Goal: Information Seeking & Learning: Learn about a topic

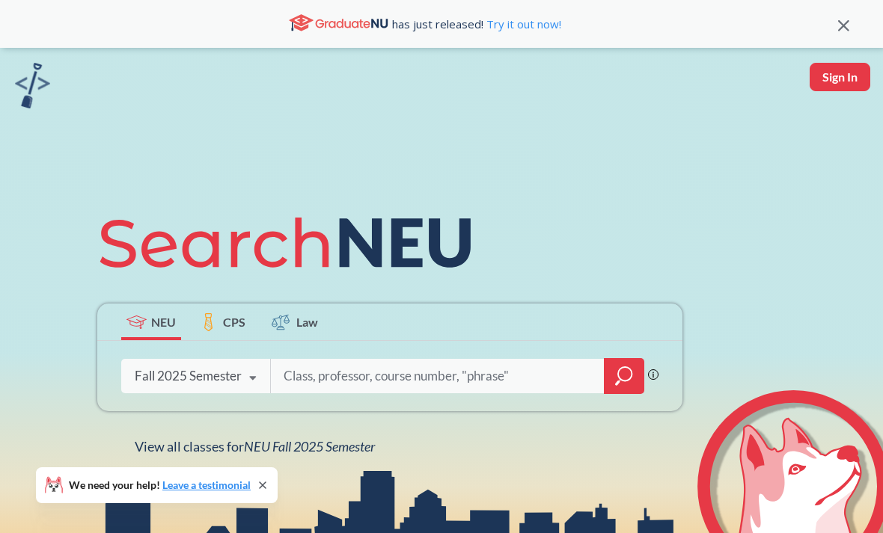
click at [344, 452] on span "NEU Fall 2025 Semester" at bounding box center [309, 446] width 131 height 16
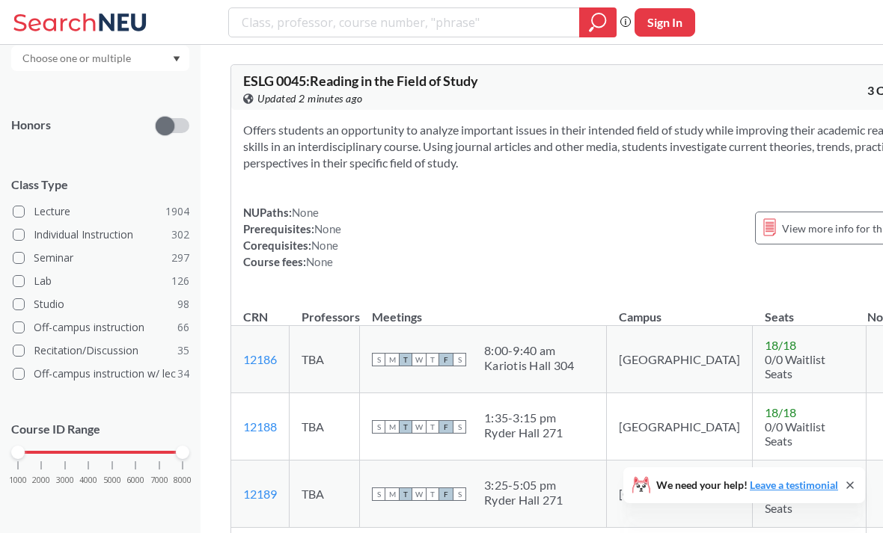
click at [80, 456] on div "1000 2000 3000 4000 5000 6000 7000 8000" at bounding box center [100, 452] width 165 height 10
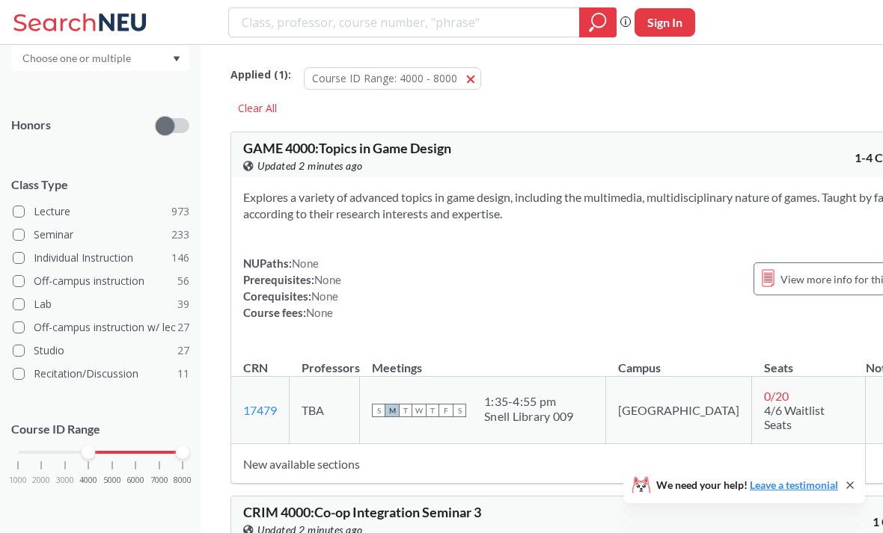
click at [111, 453] on div "1000 2000 3000 4000 5000 6000 7000 8000" at bounding box center [100, 452] width 165 height 10
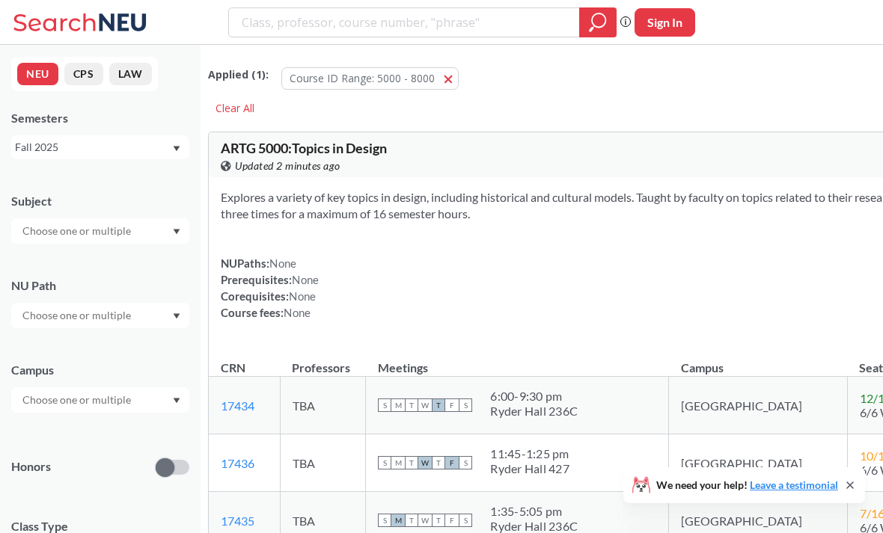
click at [88, 230] on input "text" at bounding box center [78, 231] width 126 height 18
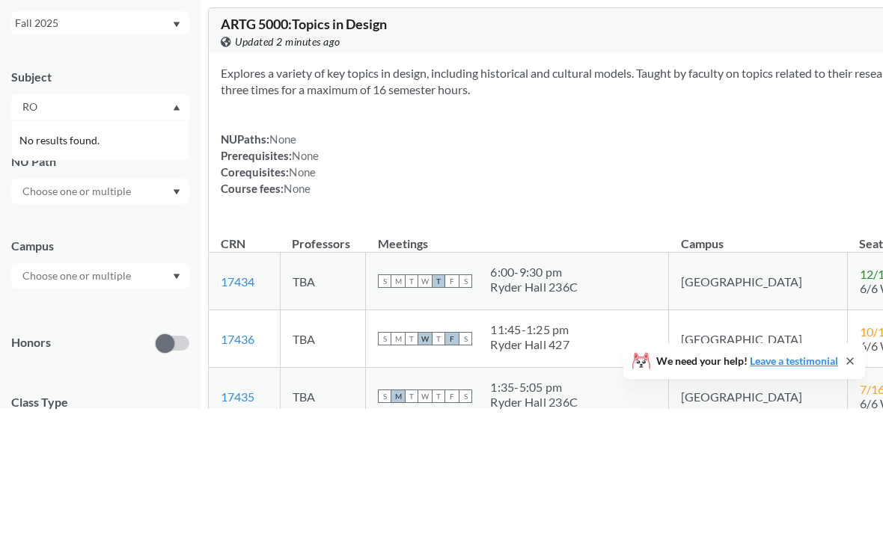
type input "R"
type input "OR"
click at [48, 249] on div "OR ( 3 )" at bounding box center [103, 257] width 169 height 16
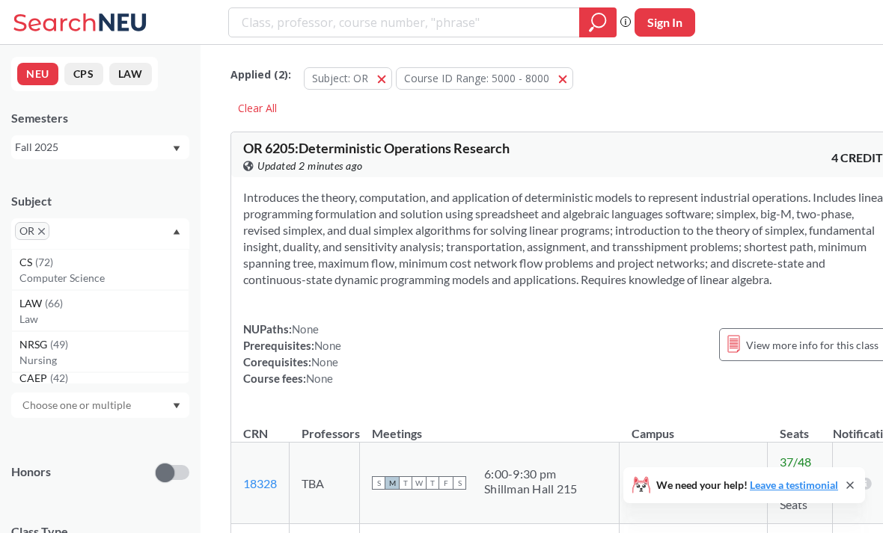
click at [81, 230] on input "text" at bounding box center [75, 236] width 44 height 18
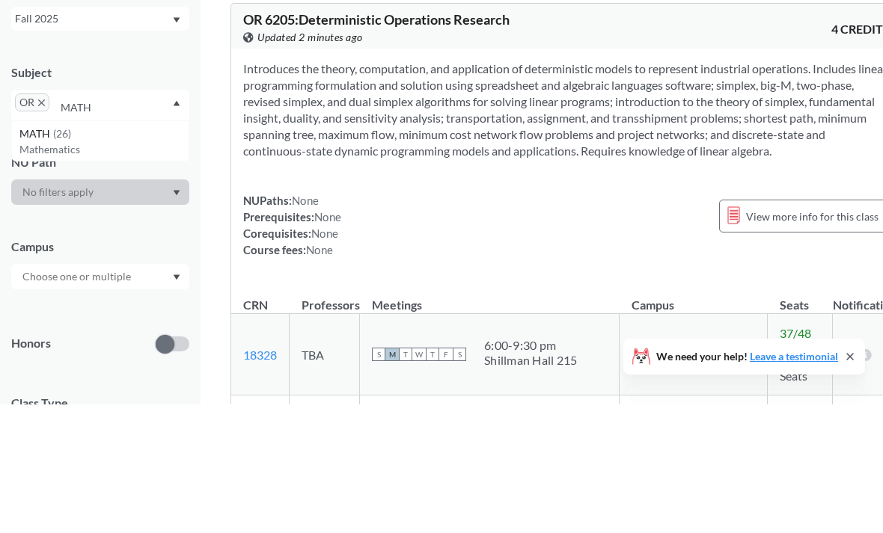
type input "MATH"
click at [52, 254] on span "MATH" at bounding box center [36, 262] width 34 height 16
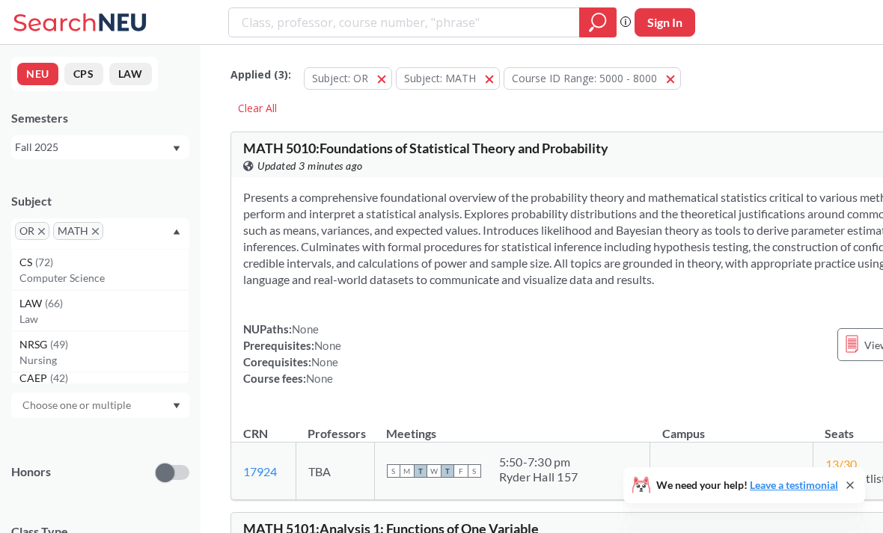
click at [127, 227] on input "text" at bounding box center [129, 236] width 44 height 18
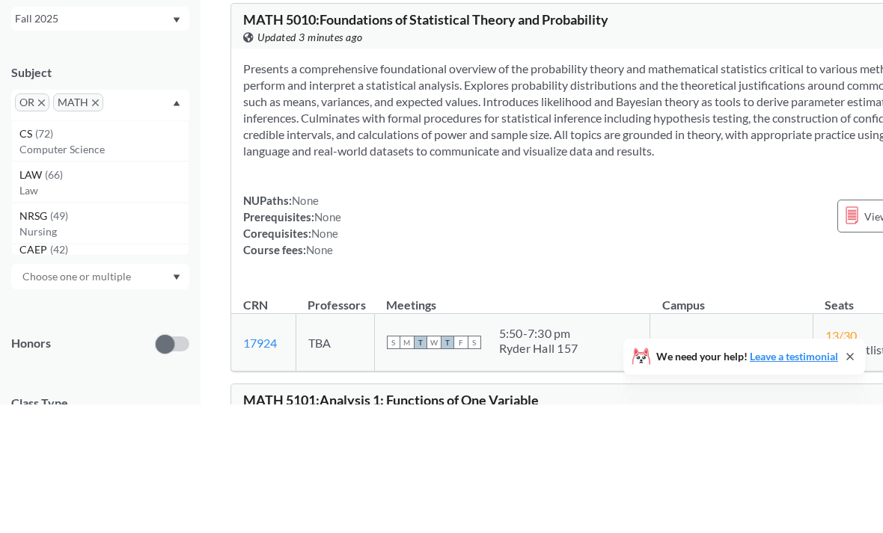
click at [69, 254] on div "CS ( 72 )" at bounding box center [103, 262] width 169 height 16
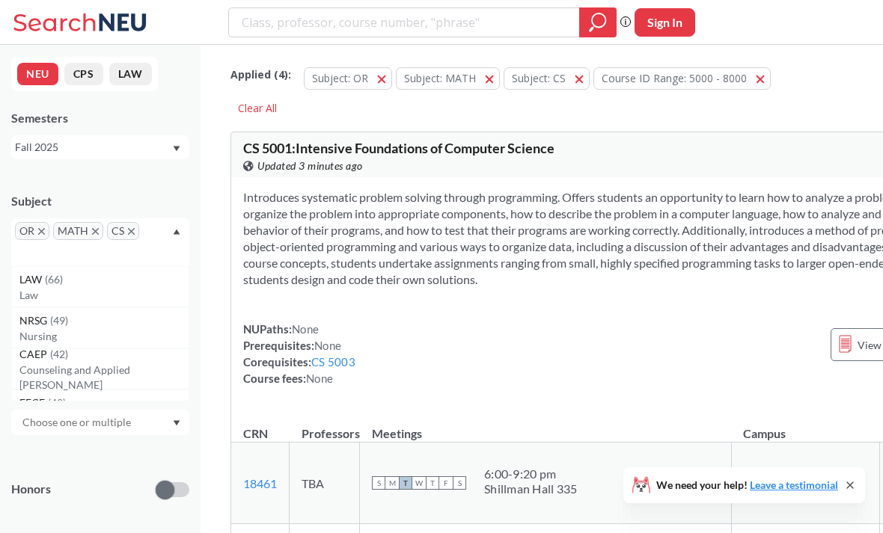
click at [158, 230] on div "OR MATH CS" at bounding box center [100, 242] width 178 height 48
click at [132, 230] on icon "X to remove pill" at bounding box center [131, 231] width 7 height 7
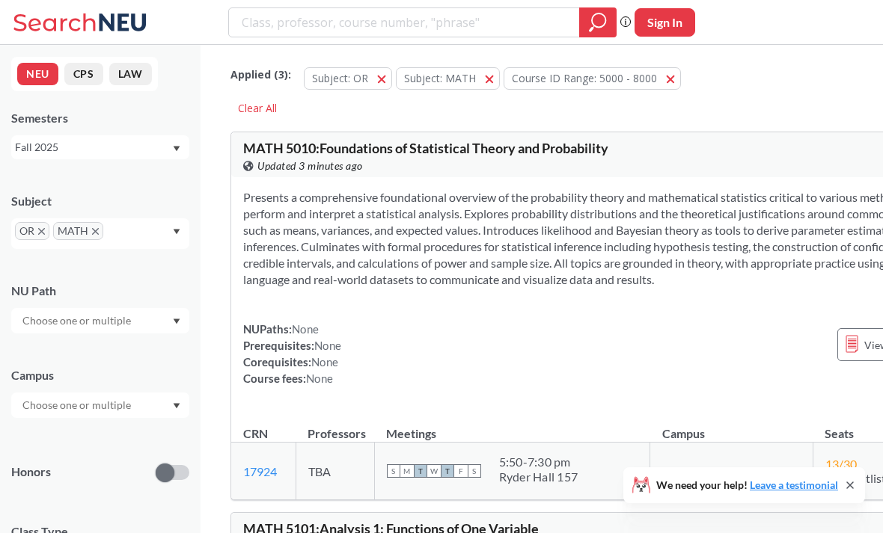
click at [112, 245] on input "text" at bounding box center [129, 236] width 44 height 18
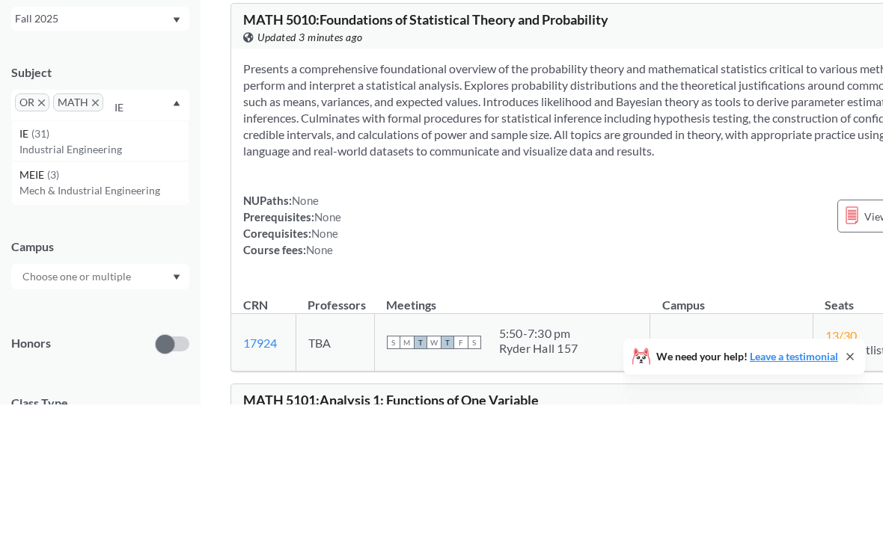
type input "IE"
click at [41, 256] on span "( 31 )" at bounding box center [40, 262] width 18 height 13
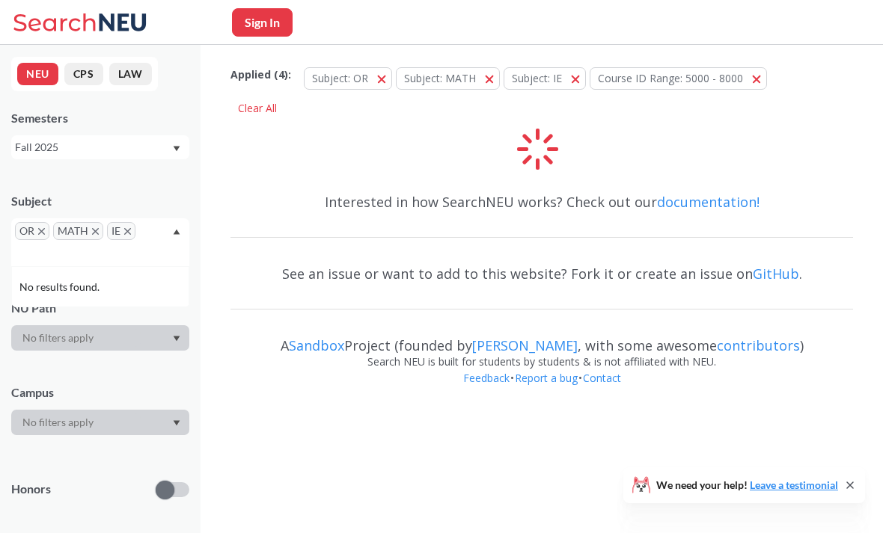
click at [150, 234] on div "OR MATH IE" at bounding box center [100, 242] width 178 height 48
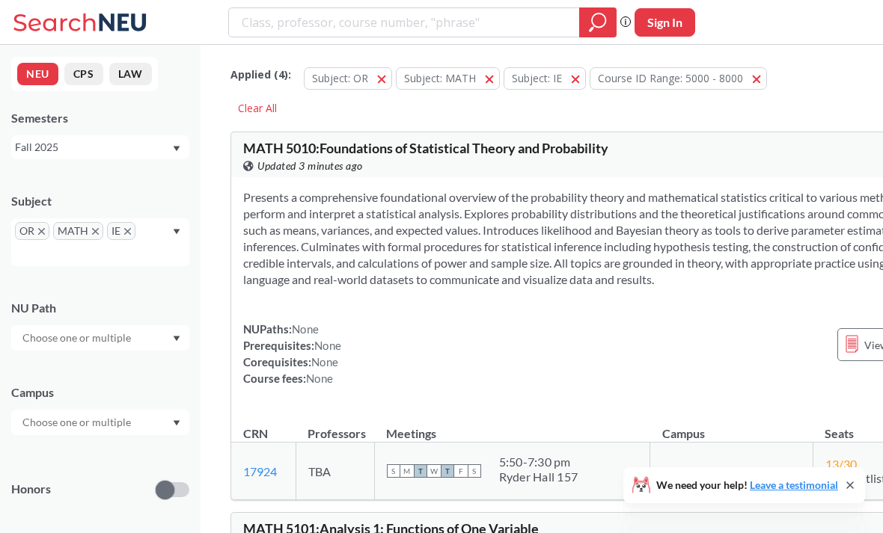
click at [144, 226] on div "OR MATH IE" at bounding box center [100, 242] width 178 height 48
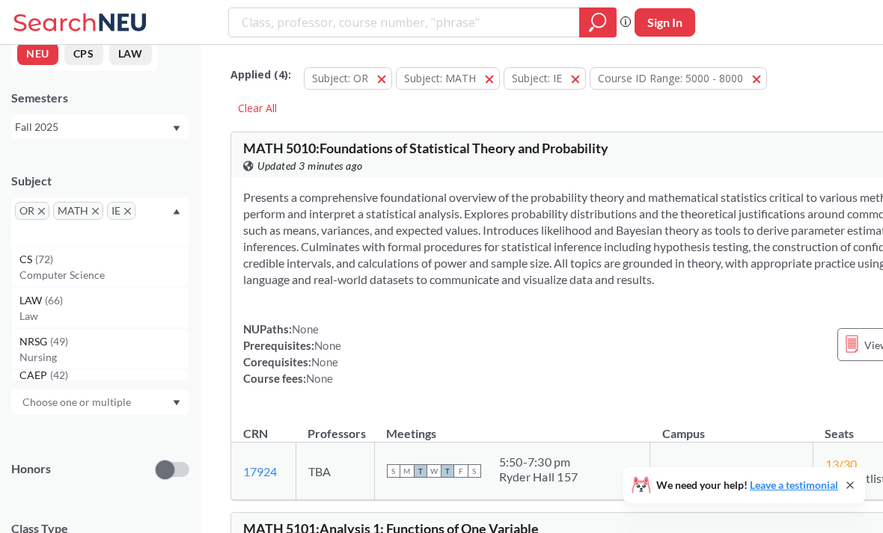
click at [84, 280] on p "Computer Science" at bounding box center [103, 275] width 169 height 15
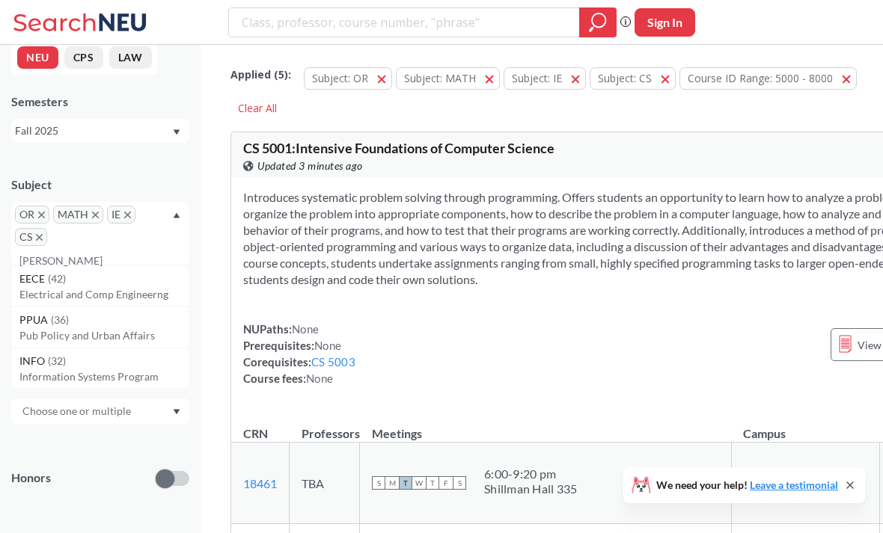
scroll to position [115, 0]
click at [40, 285] on span "EECE" at bounding box center [33, 277] width 28 height 16
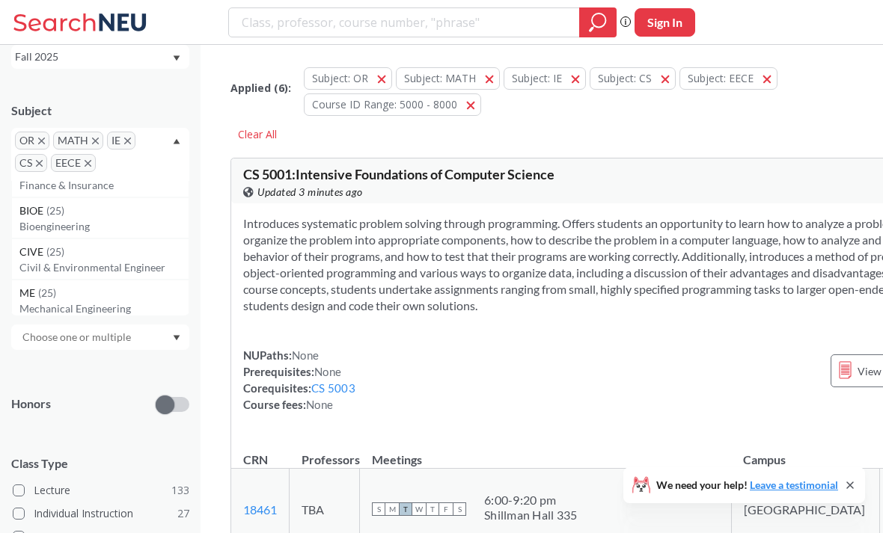
scroll to position [367, 0]
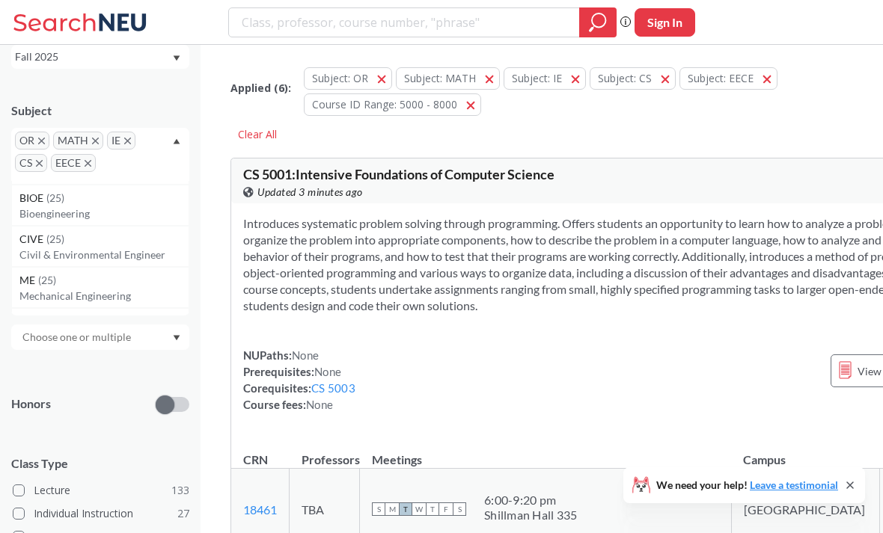
click at [51, 250] on p "Civil & Environmental Engineer" at bounding box center [103, 255] width 169 height 15
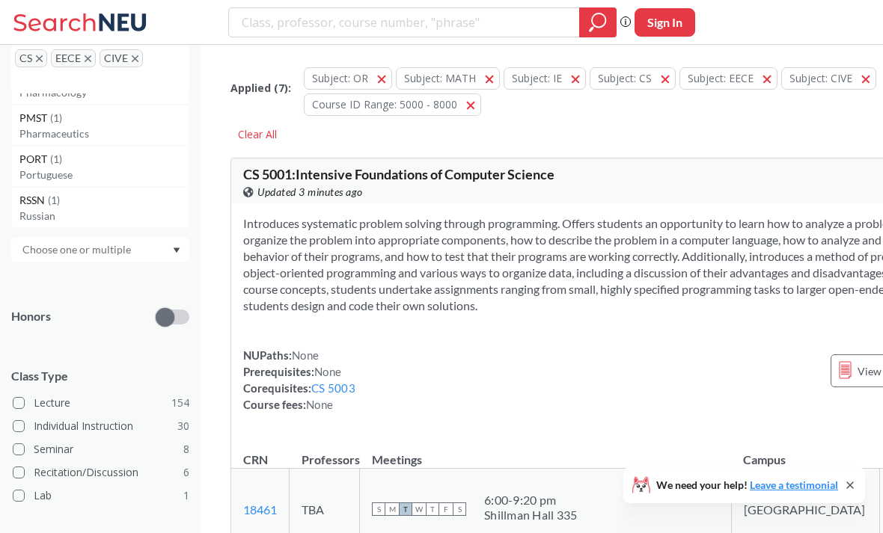
scroll to position [142, 0]
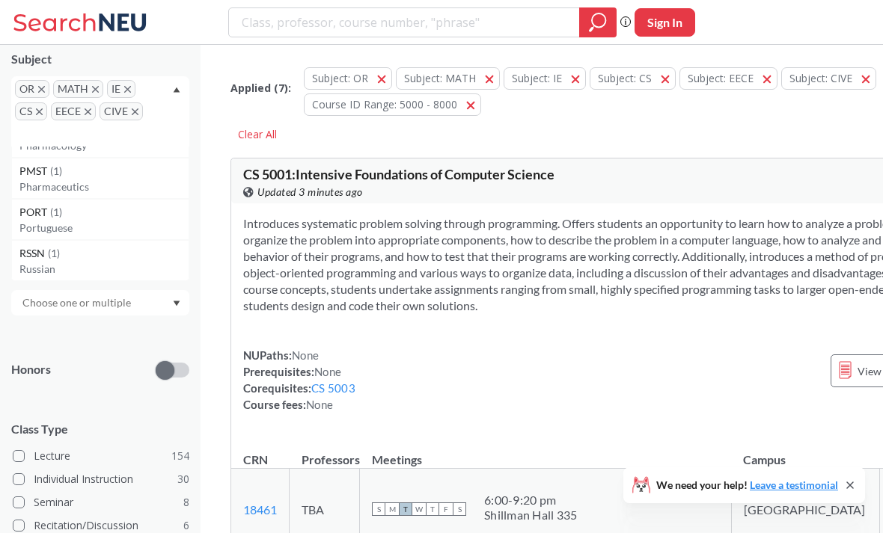
click at [174, 86] on div "OR MATH IE CS EECE CIVE" at bounding box center [100, 111] width 178 height 70
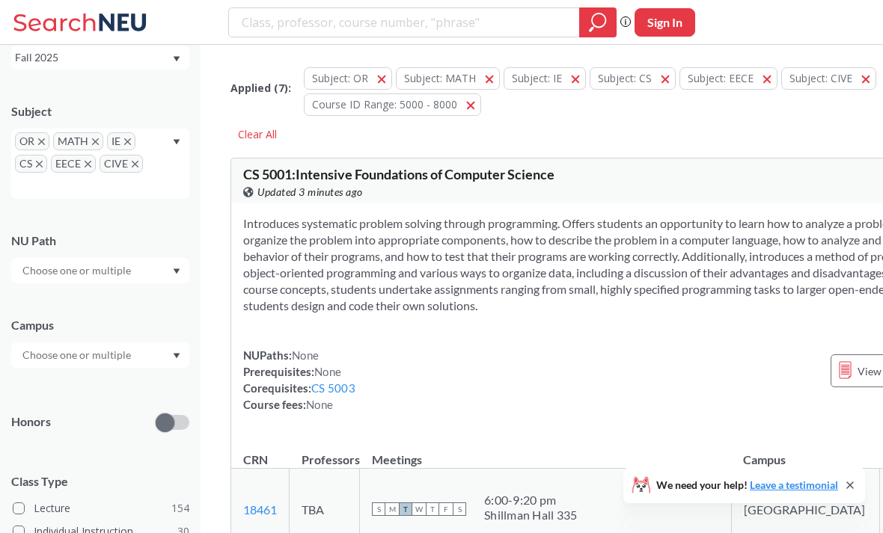
scroll to position [98, 0]
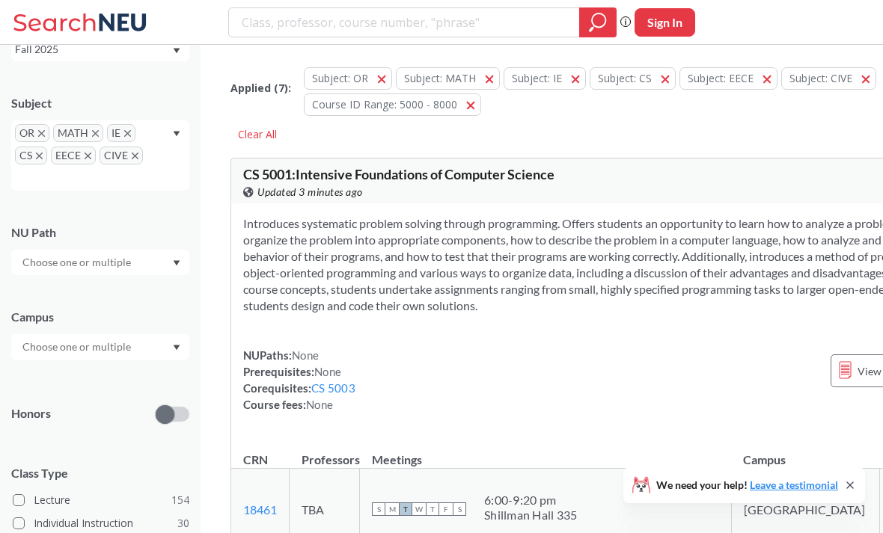
click at [113, 356] on input "text" at bounding box center [78, 347] width 126 height 18
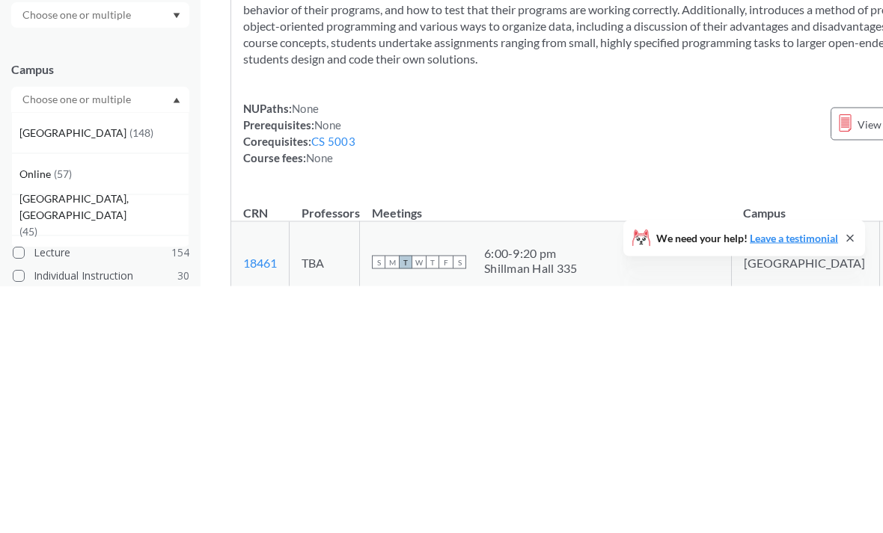
click at [52, 373] on span "[GEOGRAPHIC_DATA]" at bounding box center [74, 381] width 110 height 16
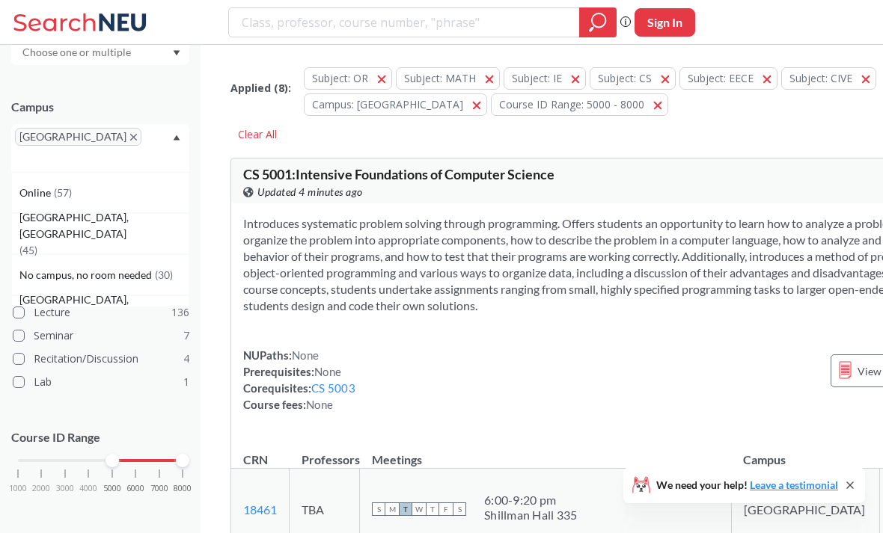
scroll to position [308, 0]
click at [181, 145] on div "[GEOGRAPHIC_DATA]" at bounding box center [100, 148] width 178 height 48
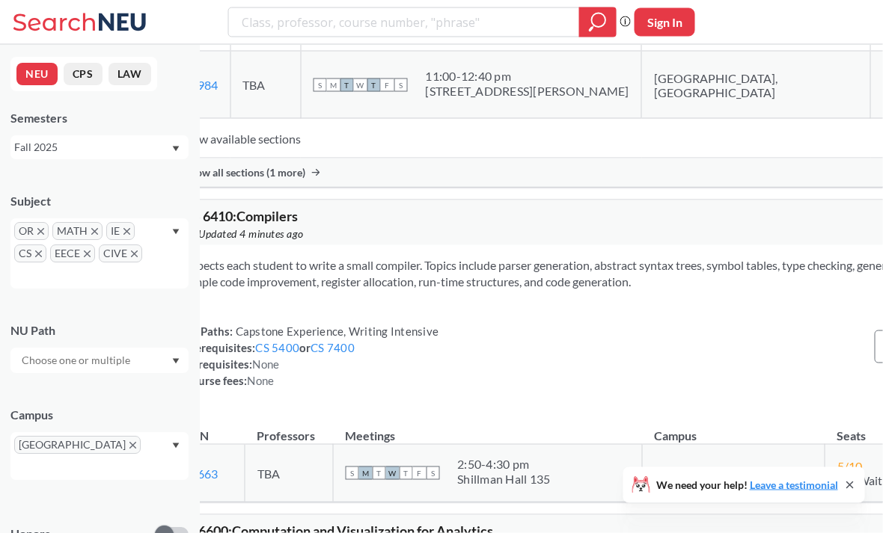
scroll to position [29742, 27]
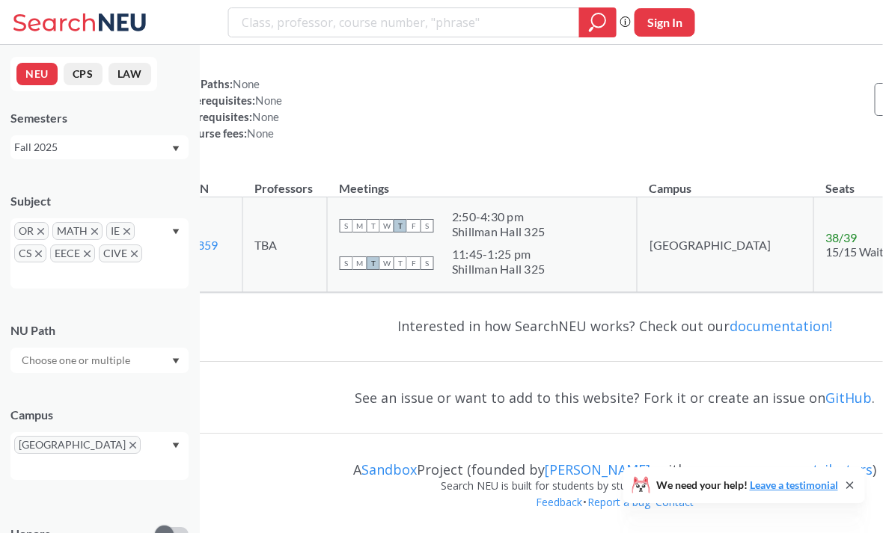
scroll to position [63954, 27]
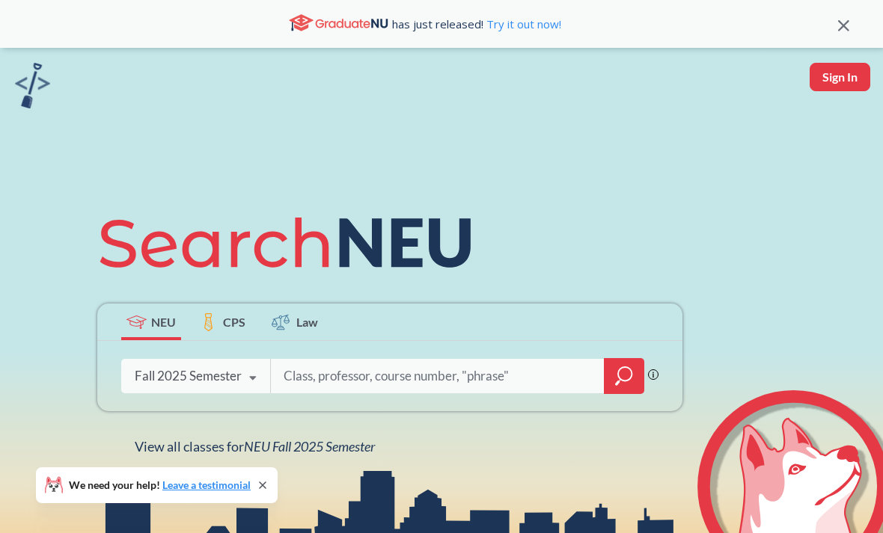
click at [327, 378] on input "search" at bounding box center [437, 376] width 311 height 31
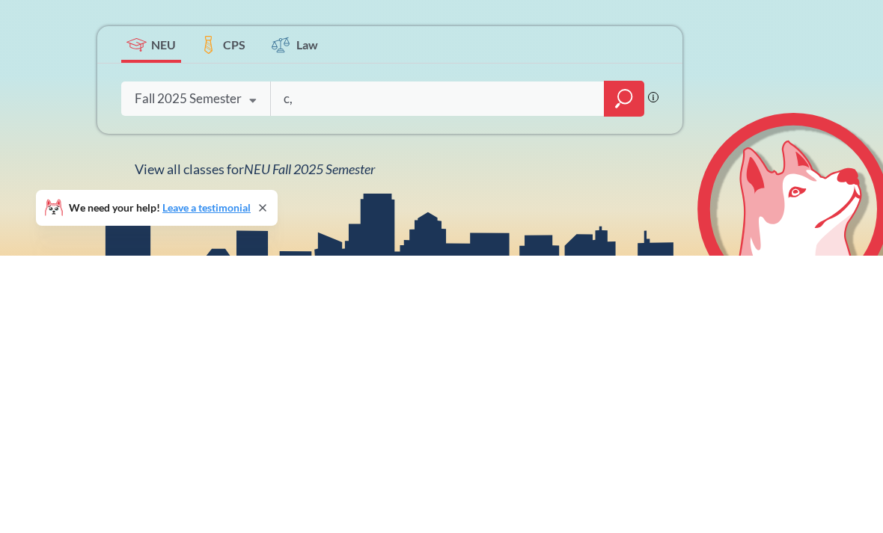
type input "c"
type input "combinatorics"
click at [629, 358] on div at bounding box center [624, 376] width 40 height 36
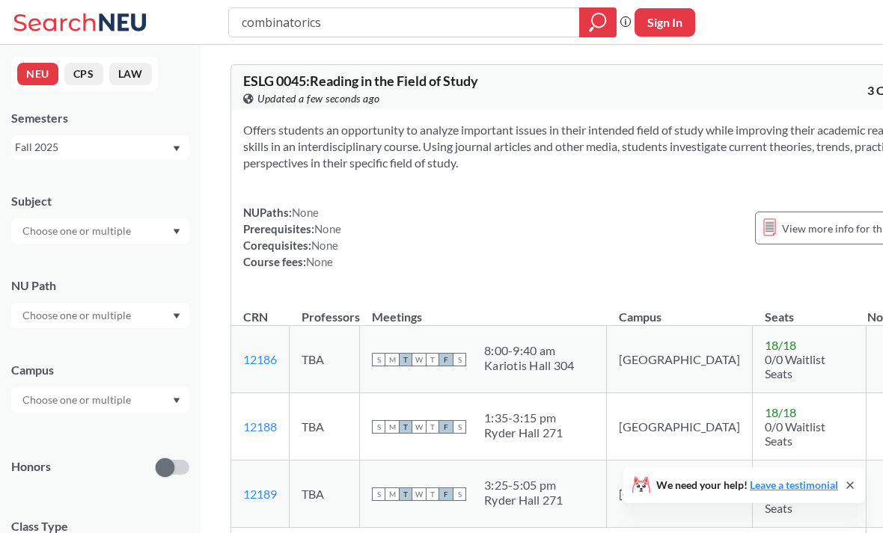
click at [256, 27] on input "combinatorics" at bounding box center [404, 22] width 328 height 25
click at [265, 25] on input "combinatorics" at bounding box center [404, 22] width 328 height 25
click at [264, 25] on input "combinatorics" at bounding box center [404, 22] width 328 height 25
type input "graph theory"
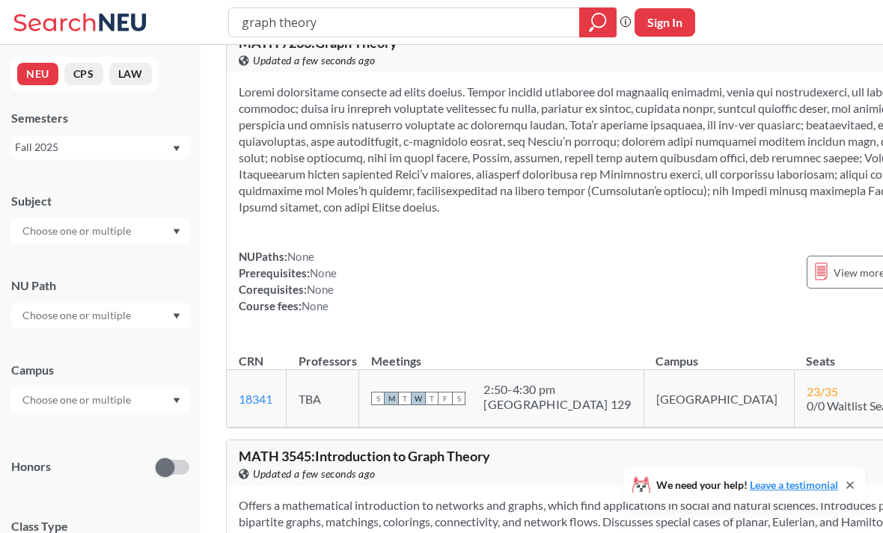
scroll to position [0, 4]
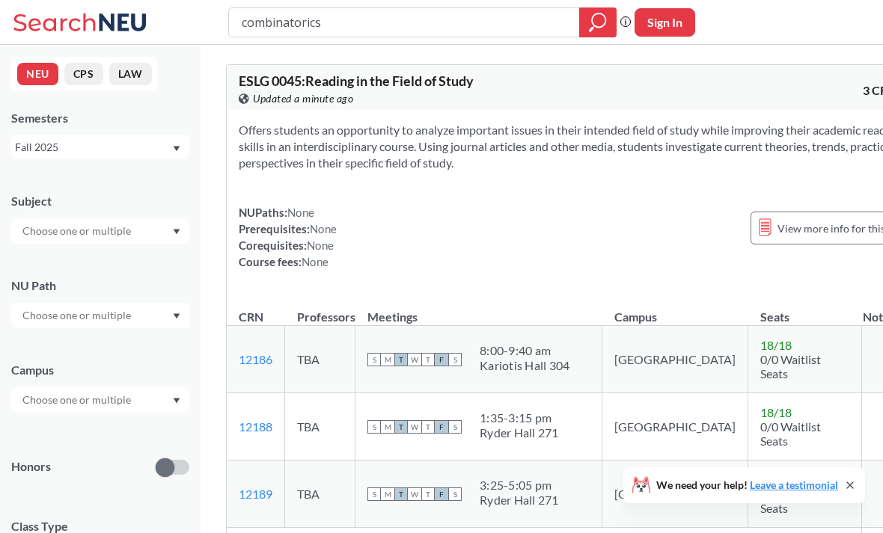
type input "combinatorics"
